Goal: Task Accomplishment & Management: Use online tool/utility

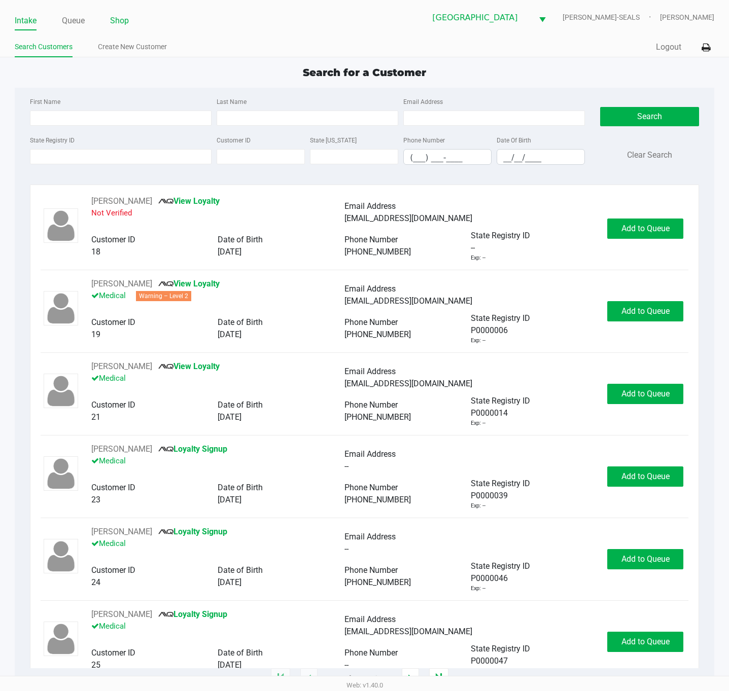
drag, startPoint x: 125, startPoint y: 18, endPoint x: 174, endPoint y: 43, distance: 54.9
click at [124, 17] on link "Shop" at bounding box center [119, 21] width 19 height 14
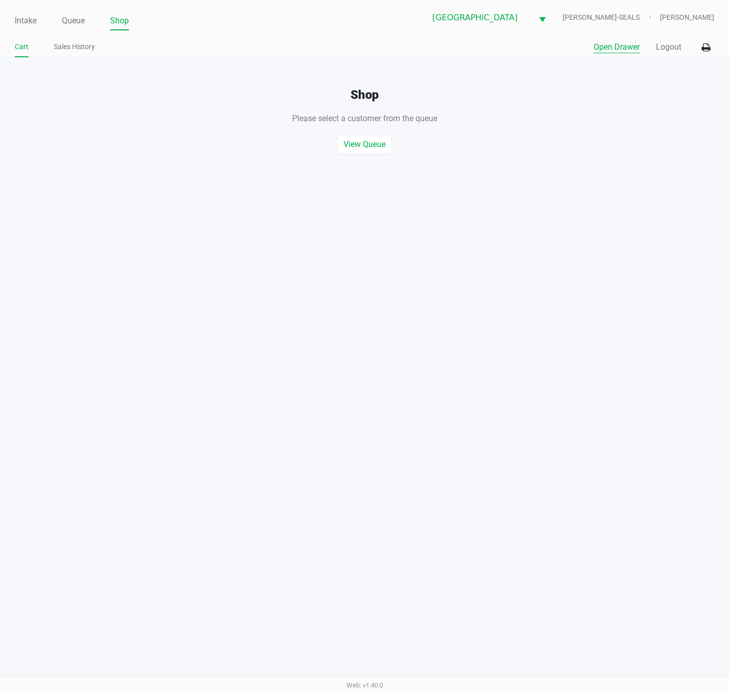
click at [628, 46] on button "Open Drawer" at bounding box center [616, 47] width 46 height 12
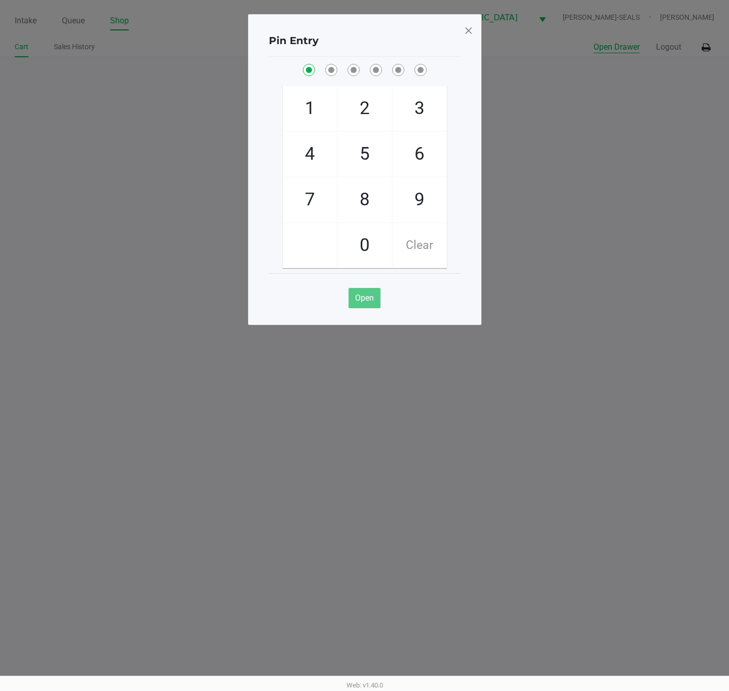
checkbox input "true"
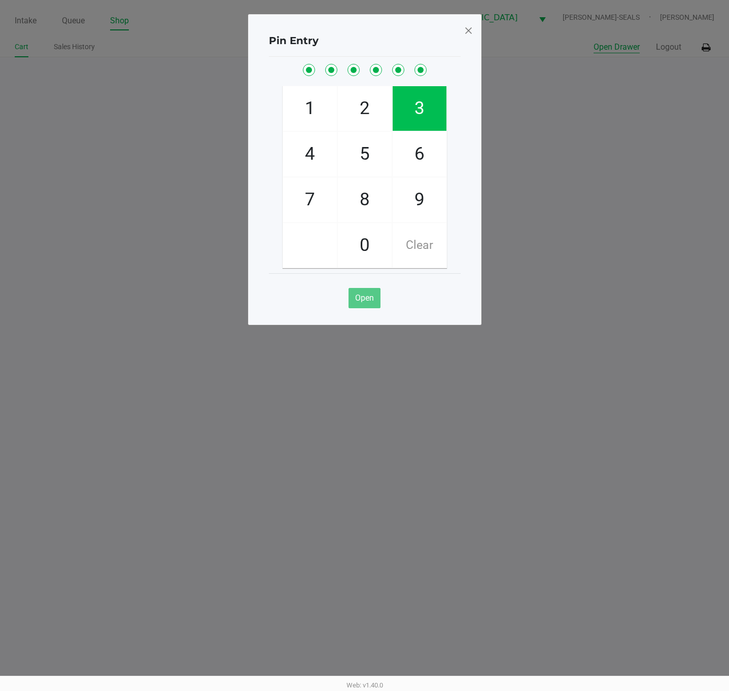
checkbox input "true"
click at [472, 32] on span at bounding box center [468, 30] width 9 height 16
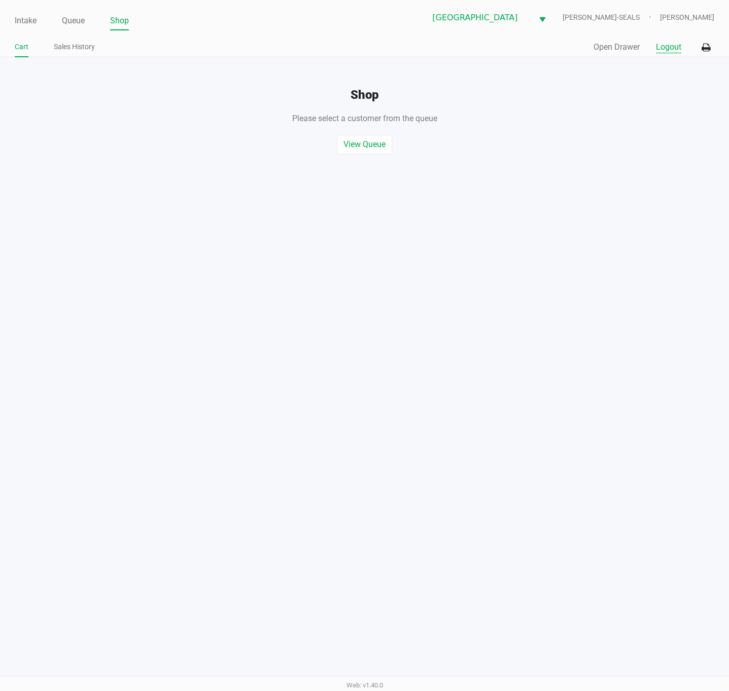
click at [659, 48] on button "Logout" at bounding box center [668, 47] width 25 height 12
